Goal: Task Accomplishment & Management: Complete application form

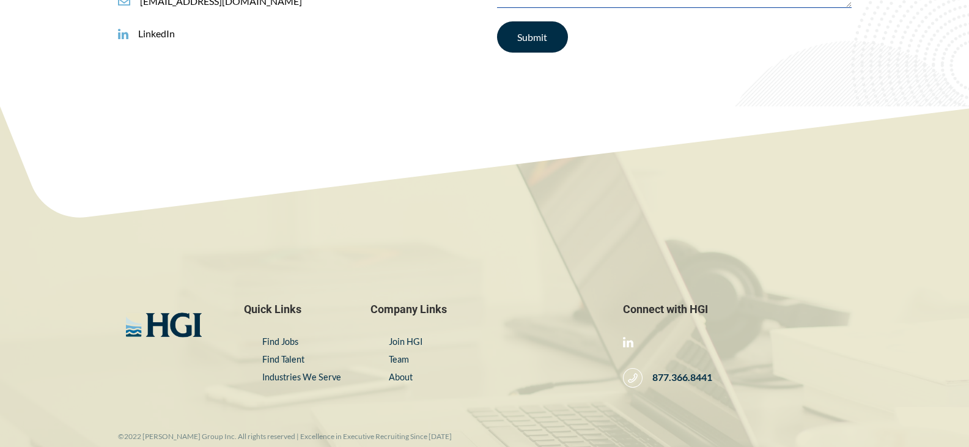
scroll to position [2092, 0]
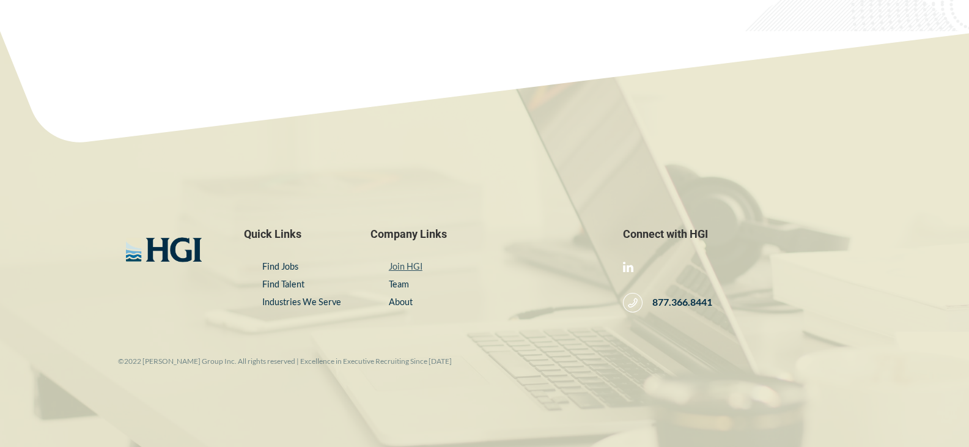
click at [408, 271] on link "Join HGI" at bounding box center [406, 266] width 34 height 10
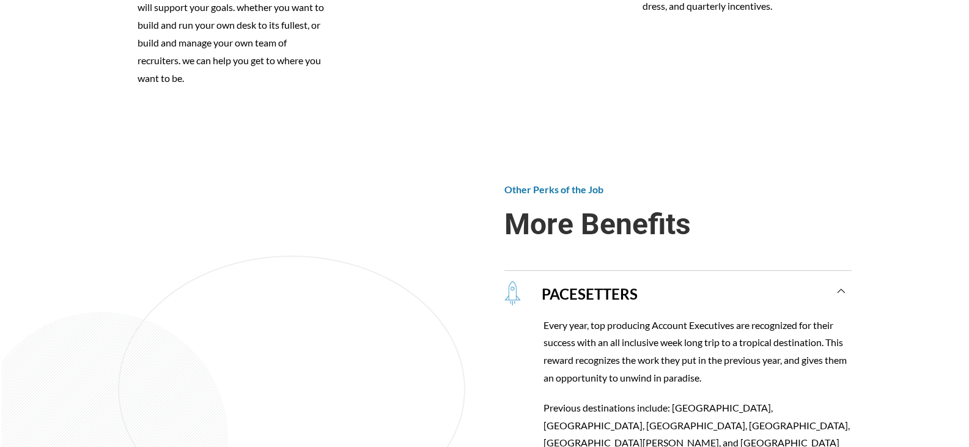
scroll to position [1284, 0]
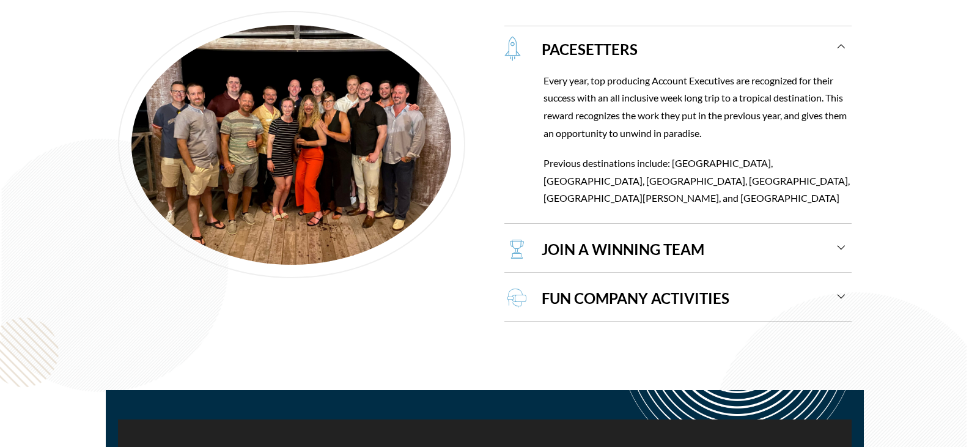
click at [844, 46] on div "PACESETTERS" at bounding box center [687, 48] width 317 height 45
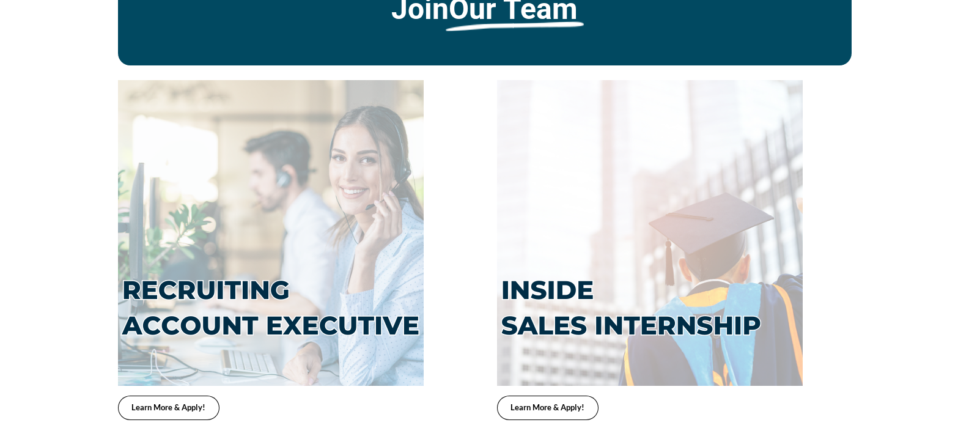
scroll to position [2622, 0]
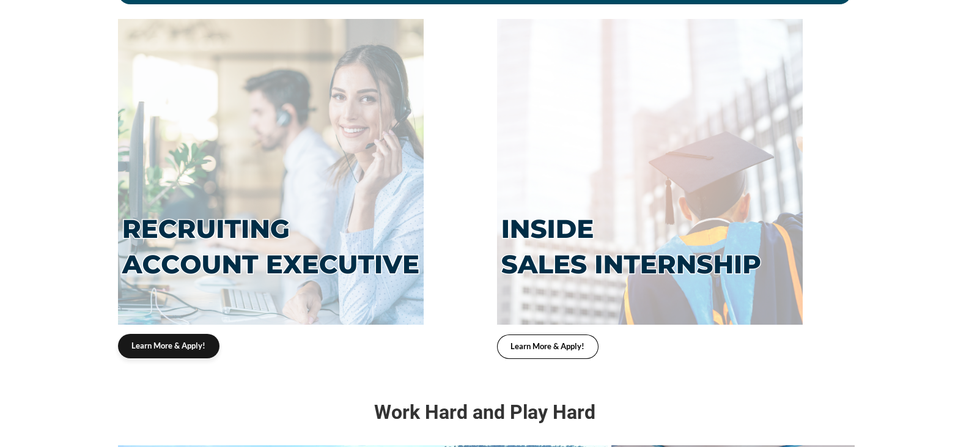
click at [194, 347] on span "Learn More & Apply!" at bounding box center [168, 346] width 74 height 8
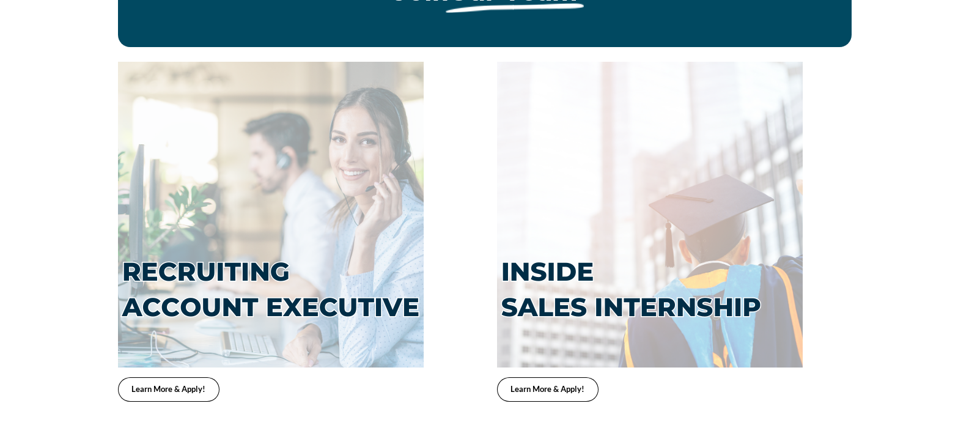
scroll to position [2594, 0]
